Goal: Transaction & Acquisition: Purchase product/service

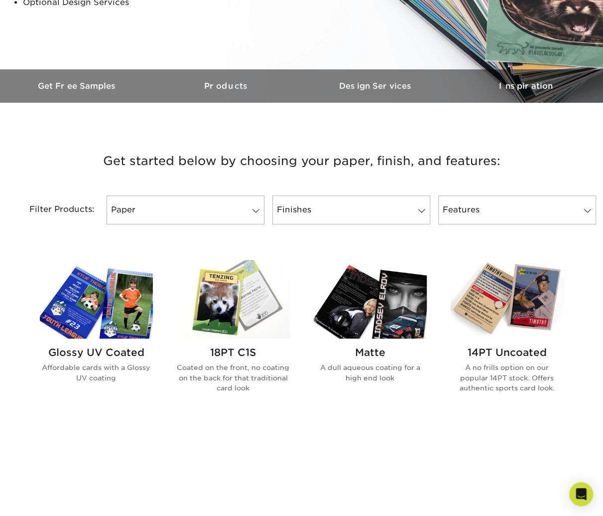
scroll to position [249, 0]
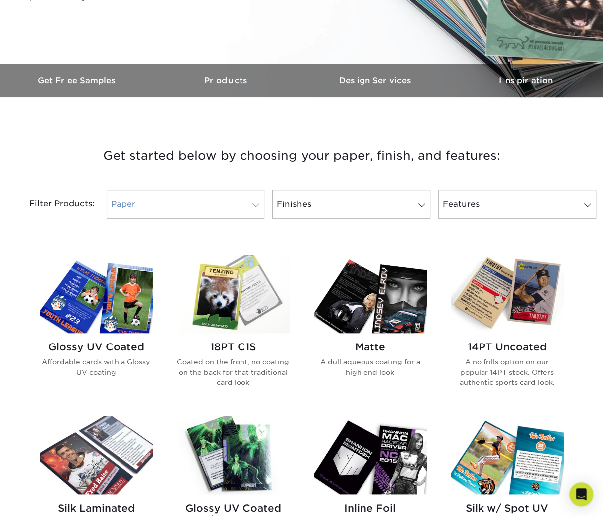
click at [227, 204] on link "Paper" at bounding box center [186, 204] width 158 height 29
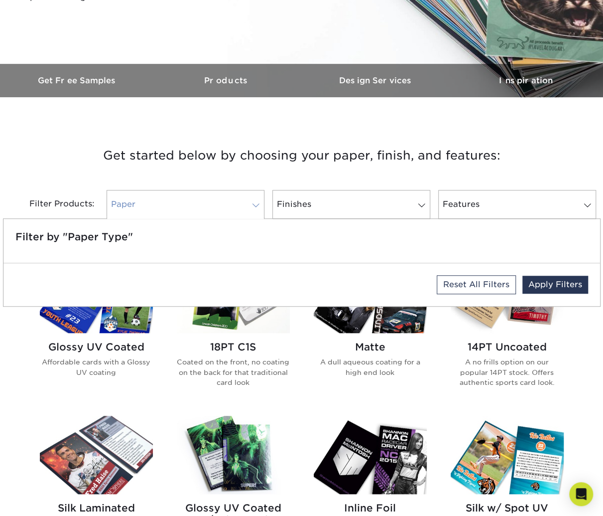
click at [228, 202] on link "Paper" at bounding box center [186, 204] width 158 height 29
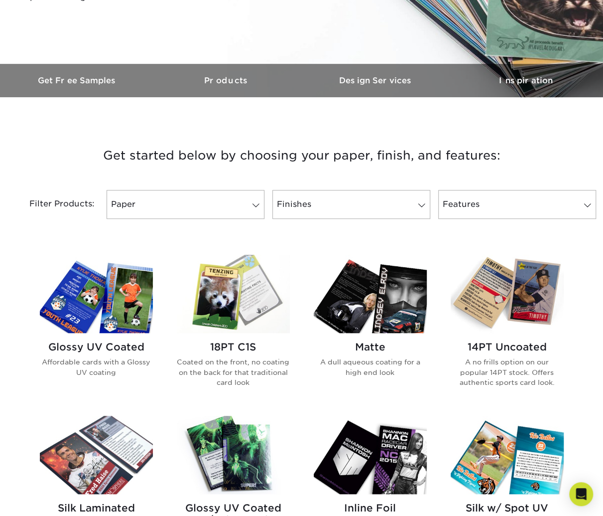
click at [124, 305] on img at bounding box center [96, 294] width 113 height 78
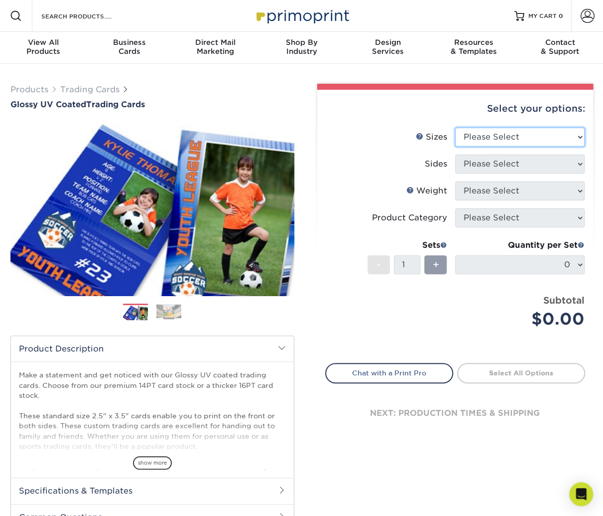
click at [501, 134] on select "Please Select 2.5" x 3.5"" at bounding box center [520, 137] width 130 height 19
select select "2.50x3.50"
click at [455, 128] on select "Please Select 2.5" x 3.5"" at bounding box center [520, 137] width 130 height 19
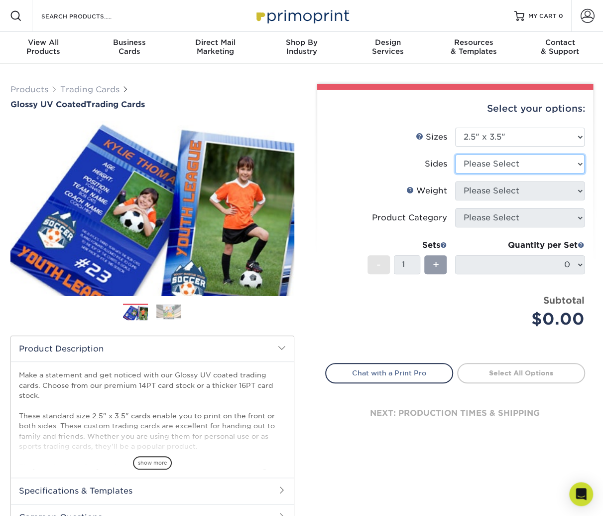
click at [499, 166] on select "Please Select Print Both Sides Print Front Only" at bounding box center [520, 163] width 130 height 19
select select "13abbda7-1d64-4f25-8bb2-c179b224825d"
click at [455, 154] on select "Please Select Print Both Sides Print Front Only" at bounding box center [520, 163] width 130 height 19
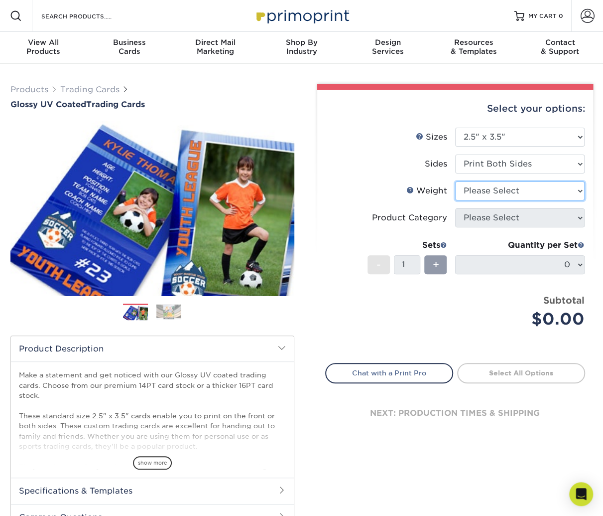
click at [499, 192] on select "Please Select 16PT 14PT 18PT C1S" at bounding box center [520, 190] width 130 height 19
select select "14PT"
click at [455, 181] on select "Please Select 16PT 14PT 18PT C1S" at bounding box center [520, 190] width 130 height 19
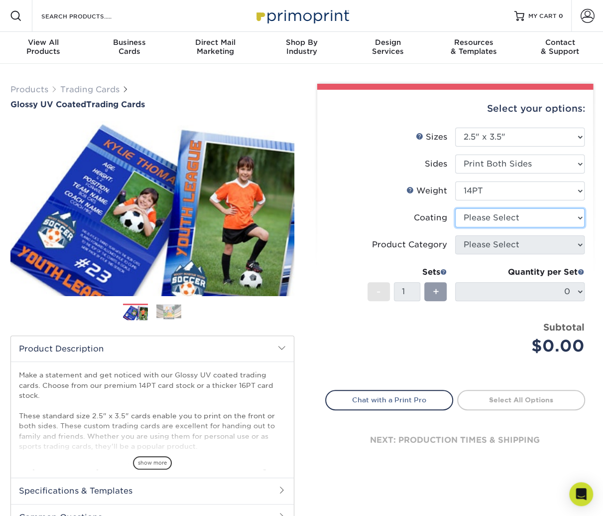
click at [483, 216] on select at bounding box center [520, 217] width 130 height 19
select select "ae367451-b2b8-45df-a344-0f05b6a12993"
click at [455, 208] on select at bounding box center [520, 217] width 130 height 19
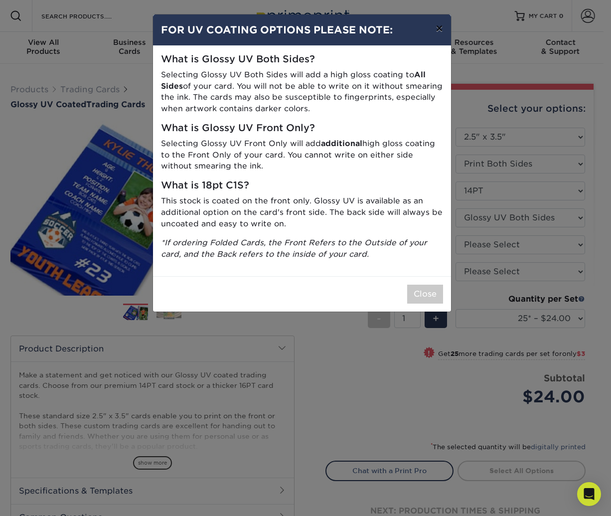
click at [439, 26] on button "×" at bounding box center [438, 28] width 23 height 28
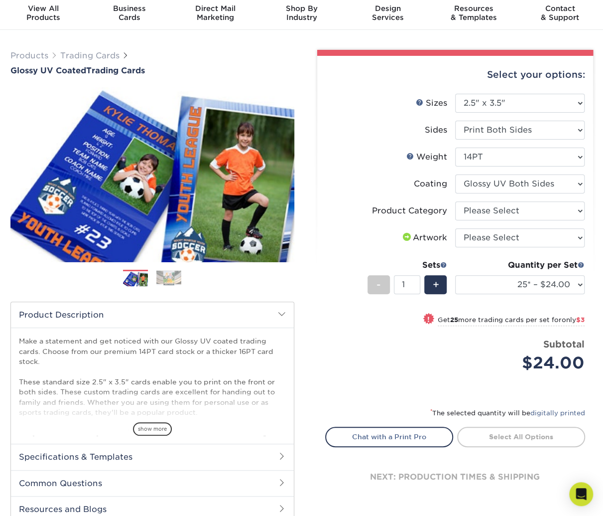
scroll to position [50, 0]
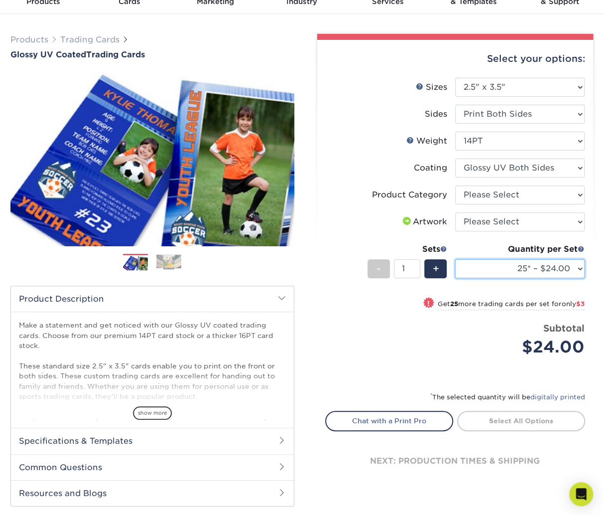
click at [497, 267] on select "25* – $24.00 50* – $27.00 75* – $34.00 100* – $37.00 250* – $48.00 500 – $59.00…" at bounding box center [520, 268] width 130 height 19
click at [377, 320] on div "! Get 25 more trading cards per set for only $3" at bounding box center [455, 309] width 259 height 24
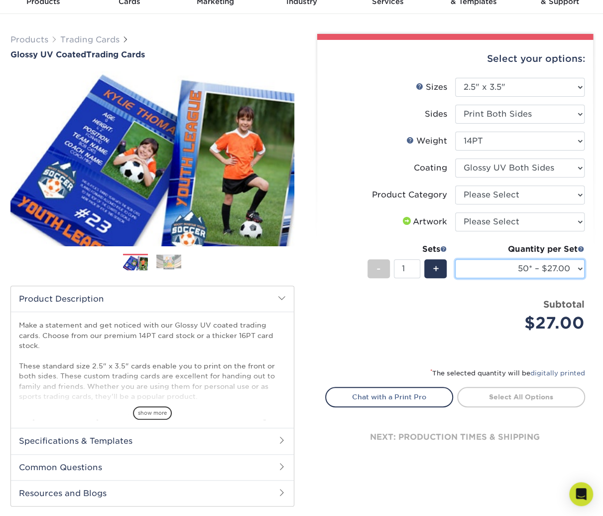
click at [520, 273] on select "25* – $24.00 50* – $27.00 75* – $34.00 100* – $37.00 250* – $48.00 500 – $59.00…" at bounding box center [520, 268] width 130 height 19
select select "500 – $59.00"
click at [455, 259] on select "25* – $24.00 50* – $27.00 75* – $34.00 100* – $37.00 250* – $48.00 500 – $59.00…" at bounding box center [520, 268] width 130 height 19
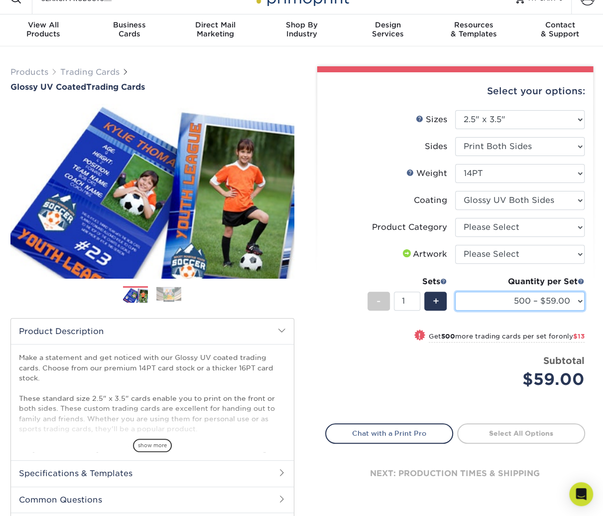
scroll to position [0, 0]
